Goal: Register for event/course

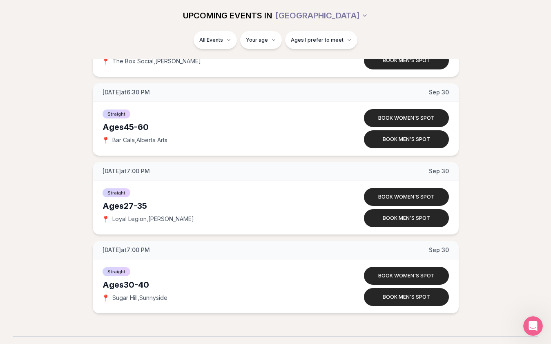
scroll to position [4098, 0]
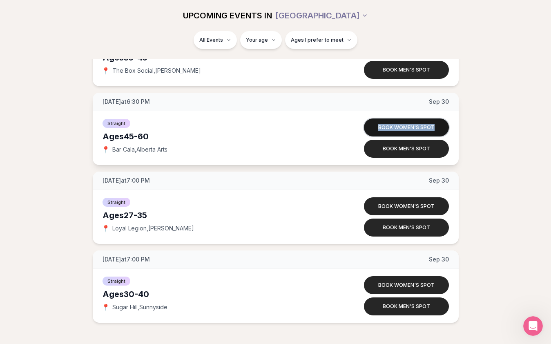
click at [395, 131] on button "Book women's spot" at bounding box center [406, 127] width 85 height 18
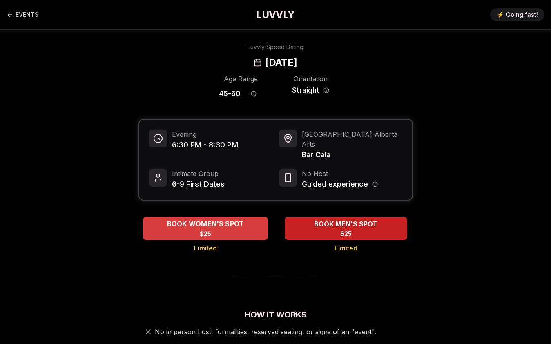
click at [219, 219] on span "BOOK WOMEN'S SPOT" at bounding box center [205, 224] width 80 height 10
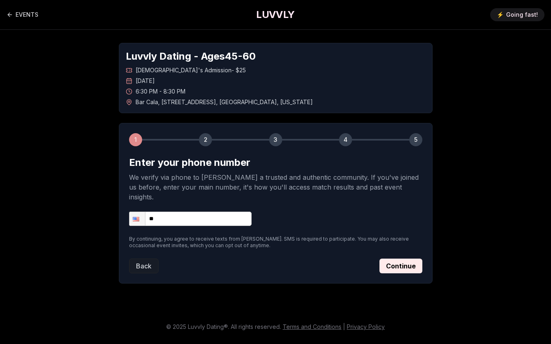
click at [209, 212] on input "**" at bounding box center [190, 219] width 123 height 14
type input "**********"
click at [403, 259] on button "Continue" at bounding box center [400, 266] width 43 height 15
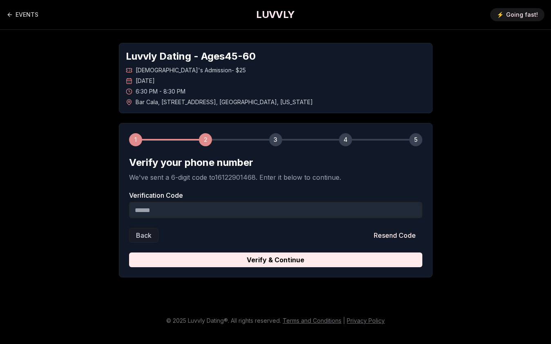
click at [278, 212] on input "Verification Code" at bounding box center [275, 210] width 293 height 16
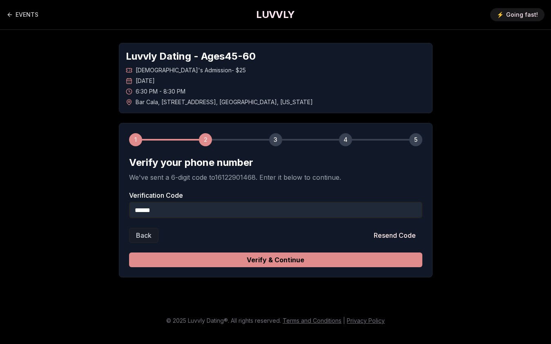
type input "******"
click at [296, 261] on button "Verify & Continue" at bounding box center [275, 259] width 293 height 15
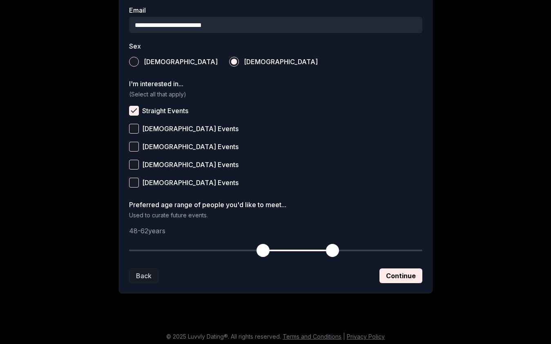
scroll to position [272, 0]
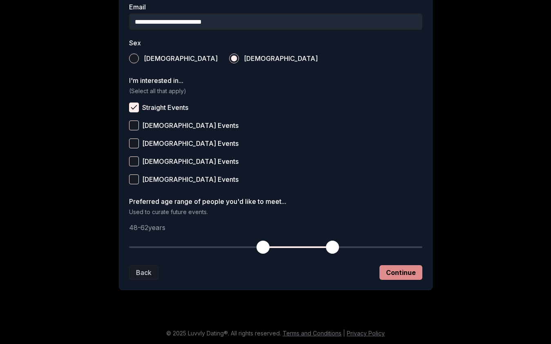
click at [393, 270] on button "Continue" at bounding box center [400, 272] width 43 height 15
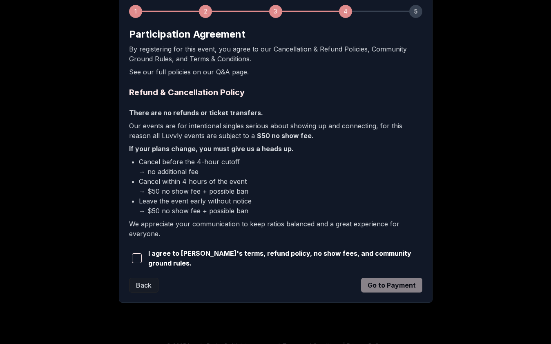
scroll to position [139, 0]
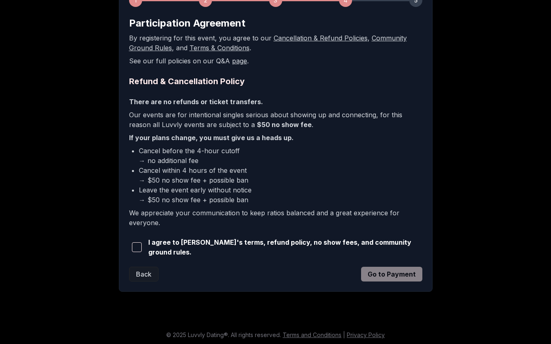
click at [138, 245] on span "button" at bounding box center [137, 247] width 10 height 10
click at [386, 276] on button "Go to Payment" at bounding box center [391, 274] width 61 height 15
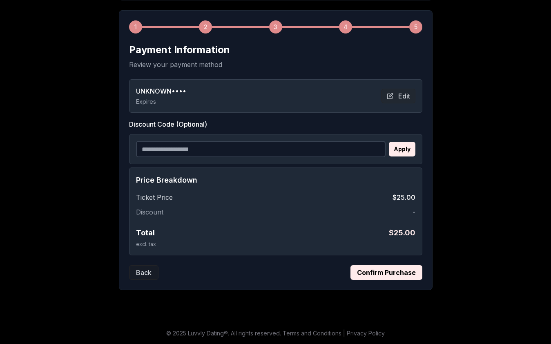
scroll to position [113, 0]
click at [172, 93] on span "UNKNOWN ••••" at bounding box center [161, 91] width 50 height 10
click at [400, 98] on button "Edit" at bounding box center [398, 96] width 34 height 15
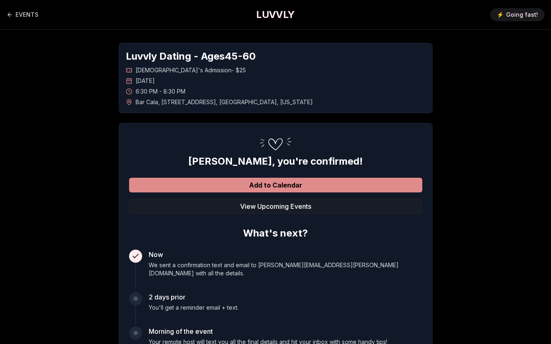
click at [323, 184] on button "Add to Calendar" at bounding box center [275, 185] width 293 height 15
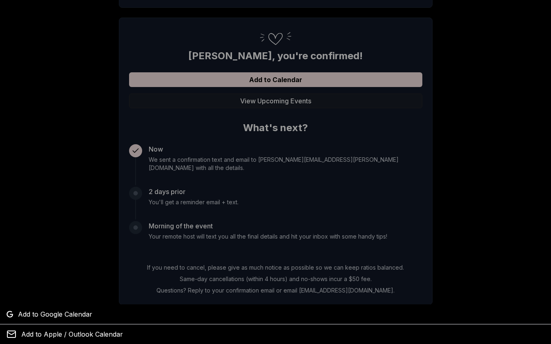
scroll to position [109, 0]
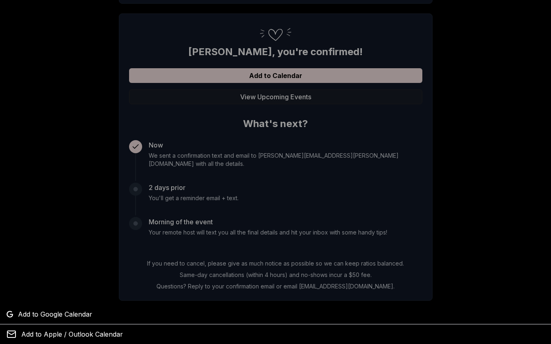
click at [291, 76] on div at bounding box center [275, 172] width 551 height 344
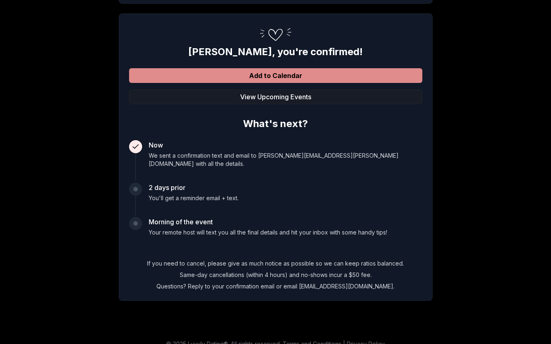
click at [267, 73] on button "Add to Calendar" at bounding box center [275, 75] width 293 height 15
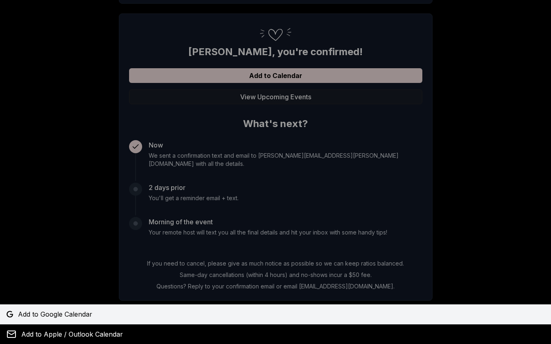
click at [95, 315] on link "Add to Google Calendar" at bounding box center [275, 314] width 551 height 20
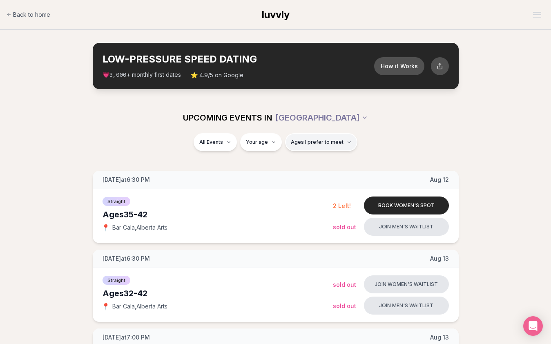
click at [312, 139] on span "Ages I prefer to meet" at bounding box center [317, 142] width 53 height 7
type input "**"
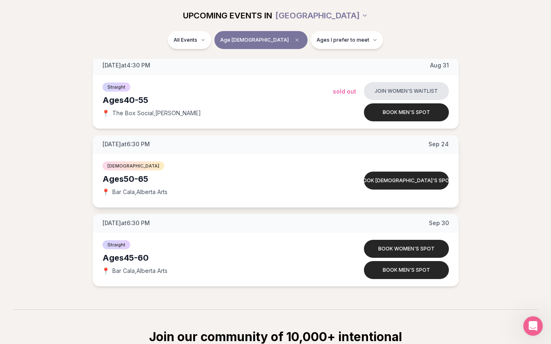
scroll to position [115, 0]
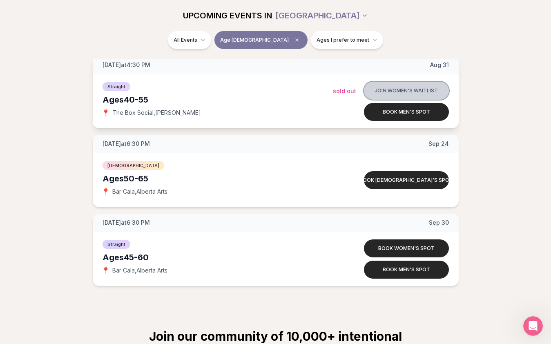
click at [396, 86] on button "Join women's waitlist" at bounding box center [406, 91] width 85 height 18
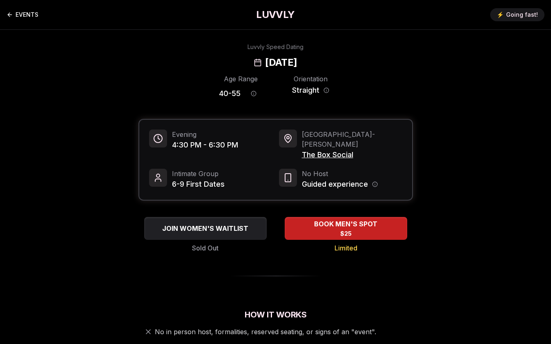
click at [18, 17] on link "EVENTS" at bounding box center [23, 15] width 32 height 16
